Goal: Navigation & Orientation: Find specific page/section

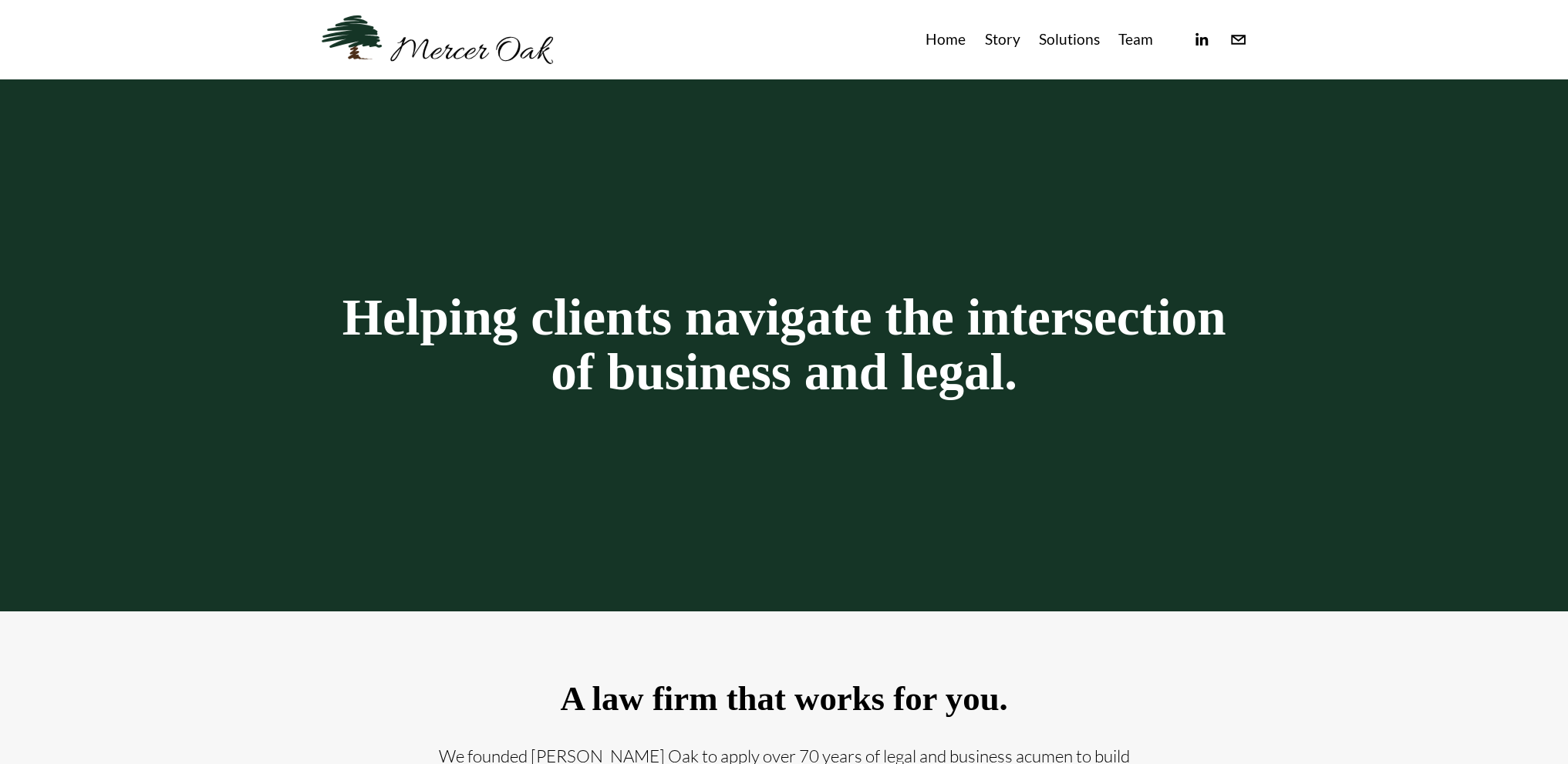
click at [1052, 46] on link "Solutions" at bounding box center [1069, 40] width 60 height 26
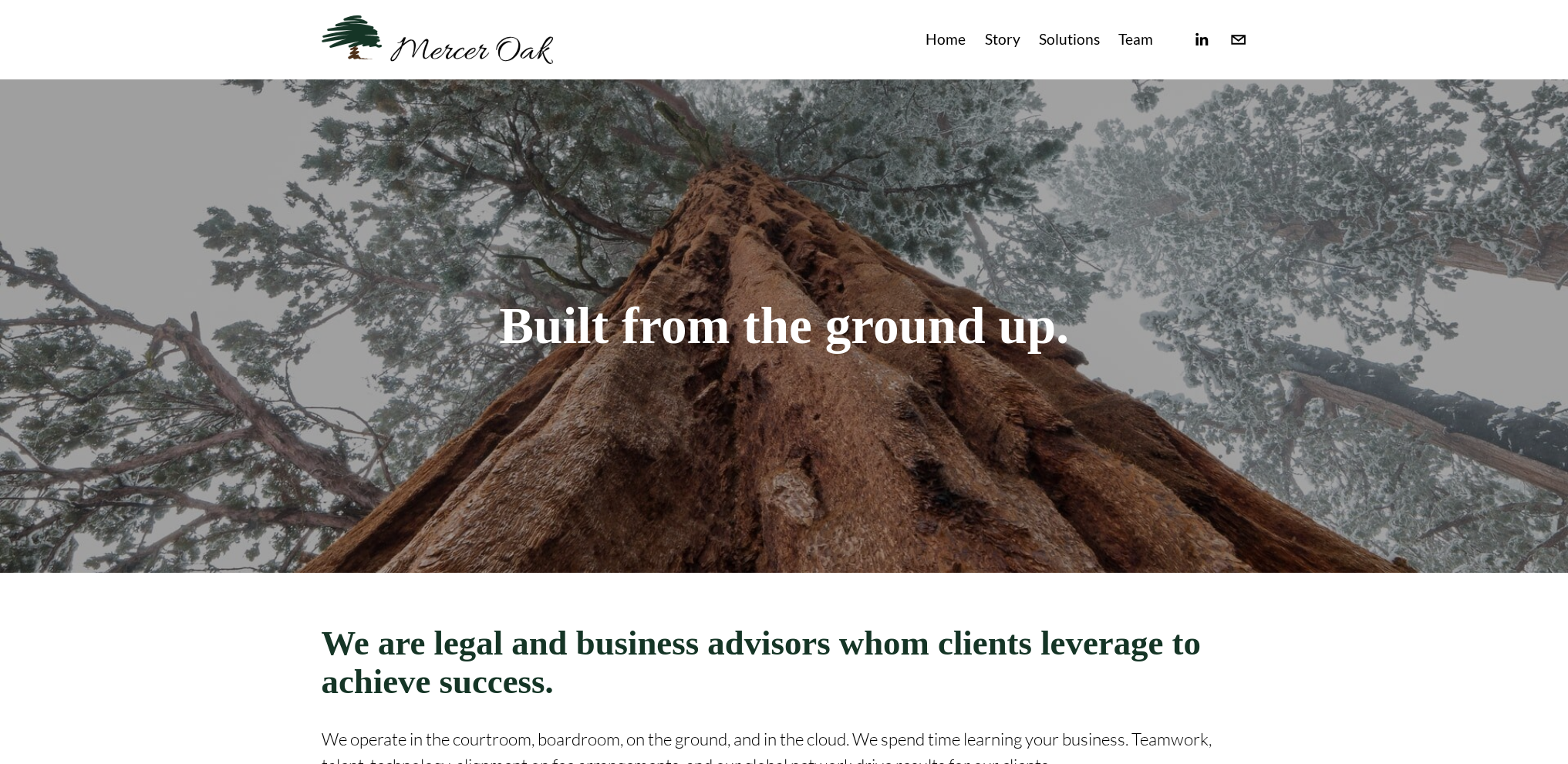
click at [485, 51] on link at bounding box center [438, 40] width 232 height 49
